Goal: Find specific page/section: Find specific page/section

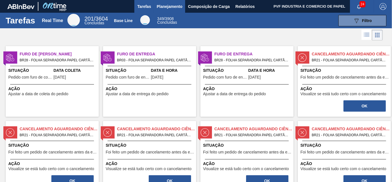
click at [167, 6] on span "Planejamento" at bounding box center [170, 6] width 26 height 7
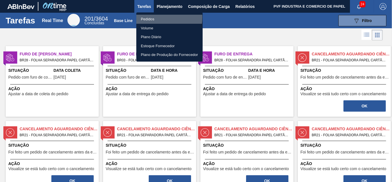
click at [143, 17] on li "Pedidos" at bounding box center [169, 19] width 66 height 9
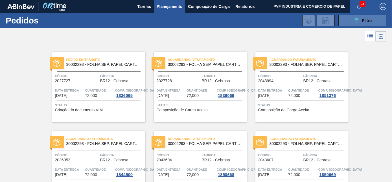
click at [367, 19] on span "Filtro" at bounding box center [367, 20] width 10 height 5
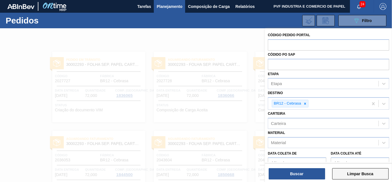
click at [352, 174] on button "Limpar Busca" at bounding box center [360, 173] width 56 height 11
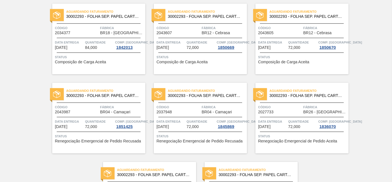
scroll to position [1226, 0]
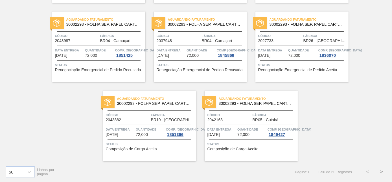
click at [380, 173] on button ">" at bounding box center [382, 172] width 14 height 14
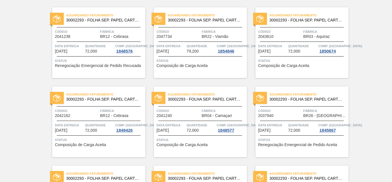
scroll to position [0, 0]
